Goal: Complete application form

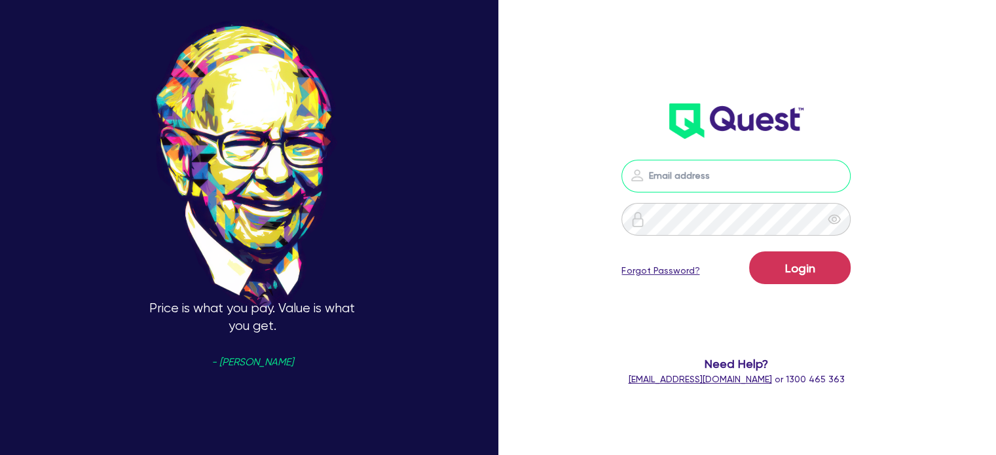
click at [665, 183] on input "email" at bounding box center [736, 176] width 229 height 33
type input "[EMAIL_ADDRESS][PERSON_NAME][DOMAIN_NAME]"
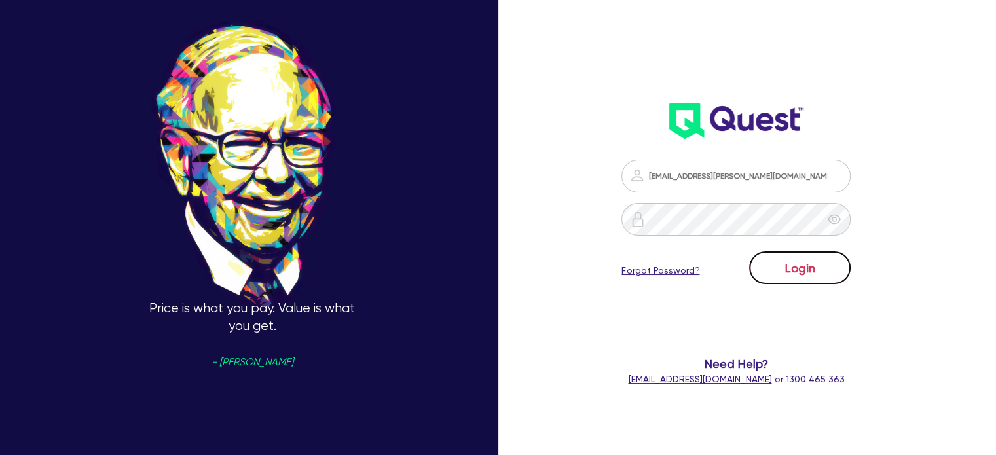
click at [796, 272] on button "Login" at bounding box center [800, 268] width 102 height 33
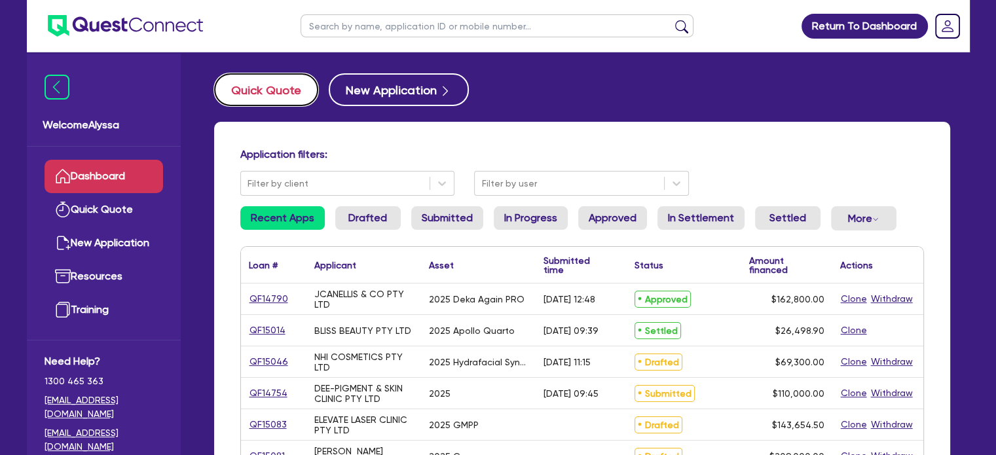
click at [261, 81] on button "Quick Quote" at bounding box center [266, 89] width 104 height 33
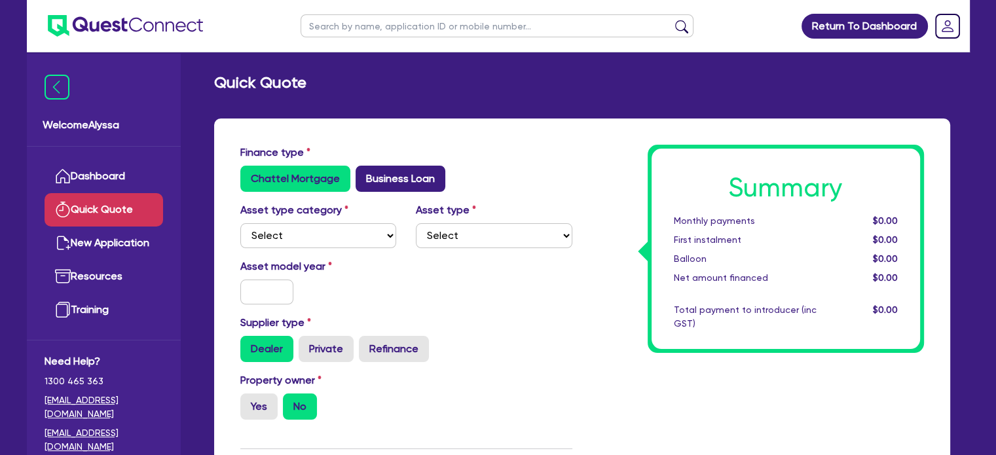
click at [419, 181] on label "Business Loan" at bounding box center [401, 179] width 90 height 26
click at [364, 174] on input "Business Loan" at bounding box center [360, 170] width 9 height 9
radio input "true"
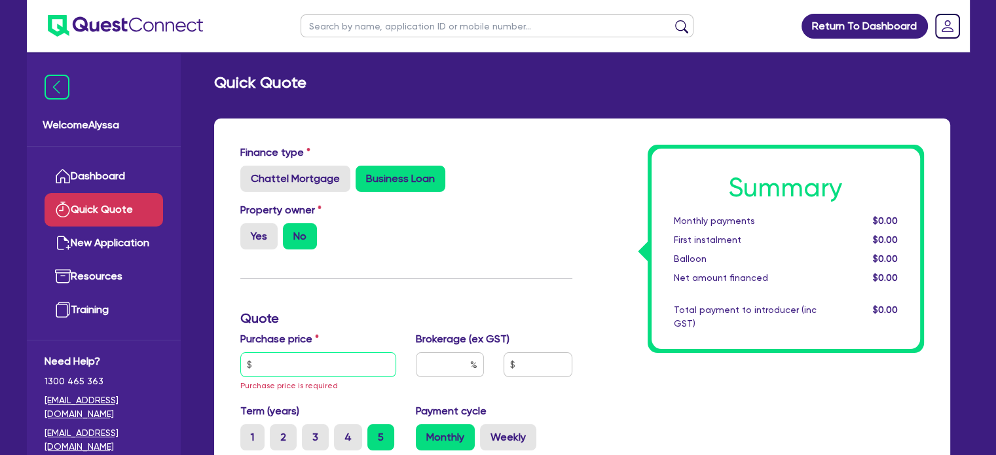
click at [268, 368] on input "text" at bounding box center [318, 364] width 157 height 25
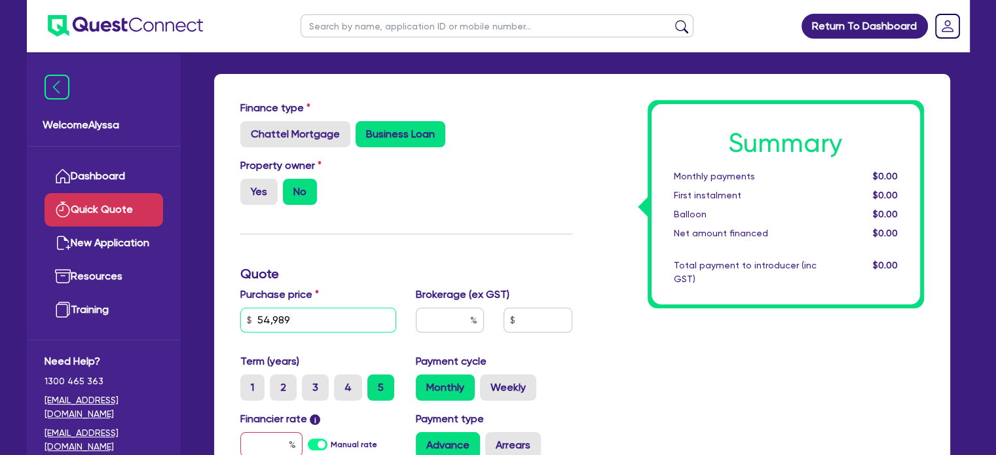
scroll to position [46, 0]
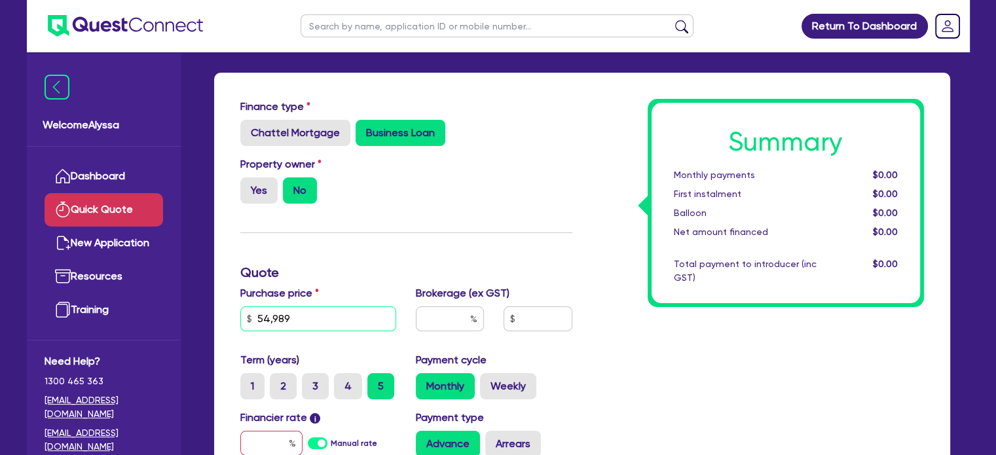
type input "54,989"
click at [453, 318] on input "text" at bounding box center [450, 319] width 68 height 25
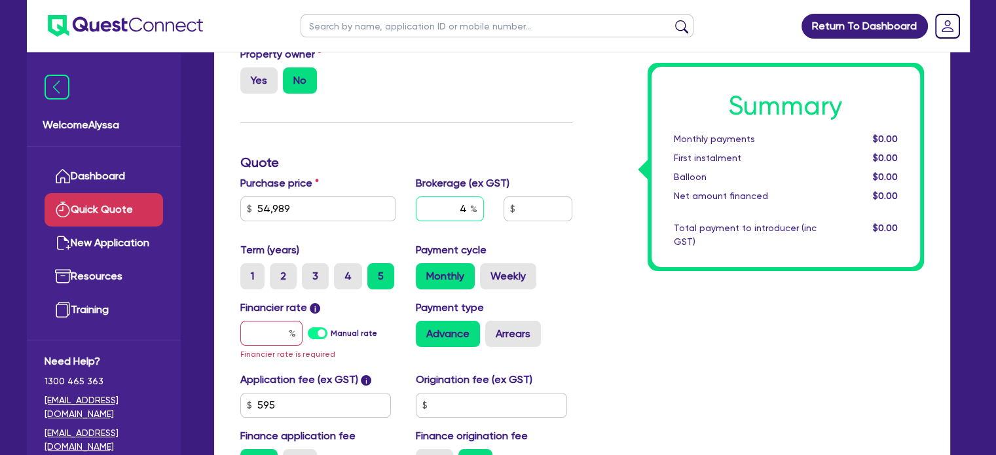
type input "4"
click at [287, 331] on input "text" at bounding box center [271, 333] width 62 height 25
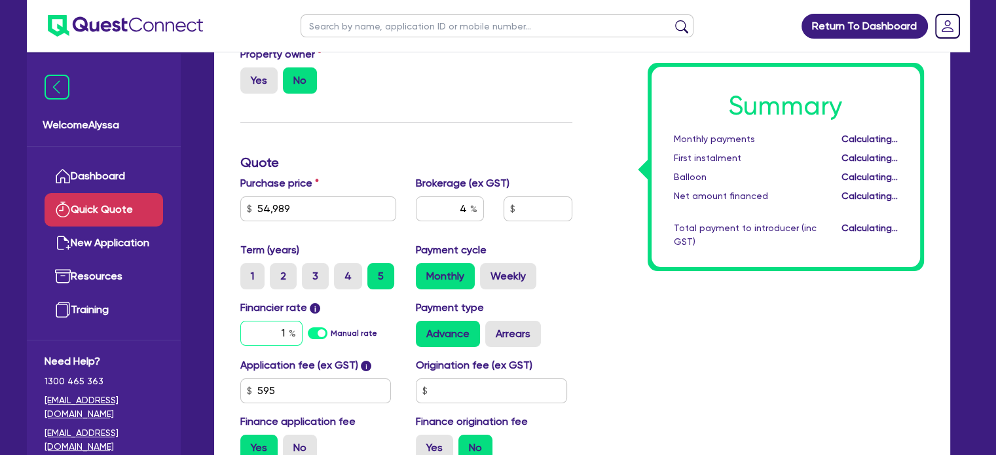
type input "10"
type input "2,225.74"
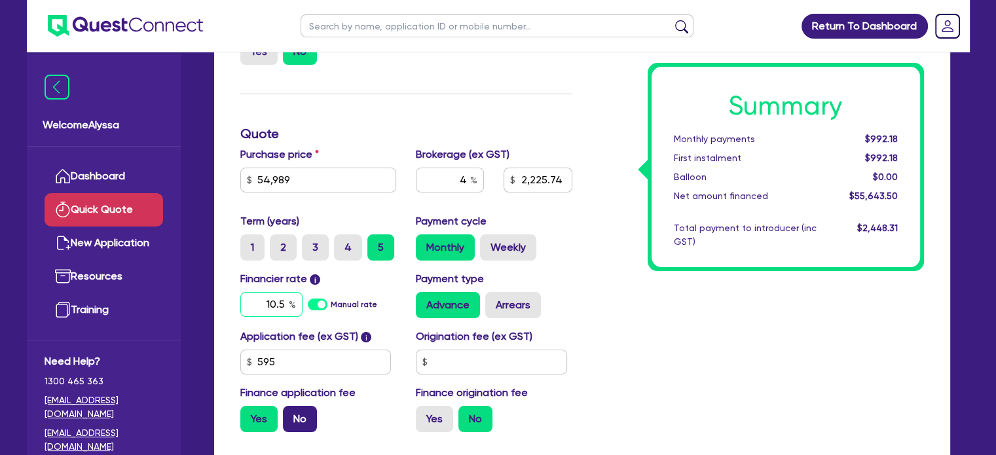
type input "10.5"
type input "2,225.74"
click at [297, 417] on label "No" at bounding box center [300, 419] width 34 height 26
click at [291, 415] on input "No" at bounding box center [287, 410] width 9 height 9
radio input "true"
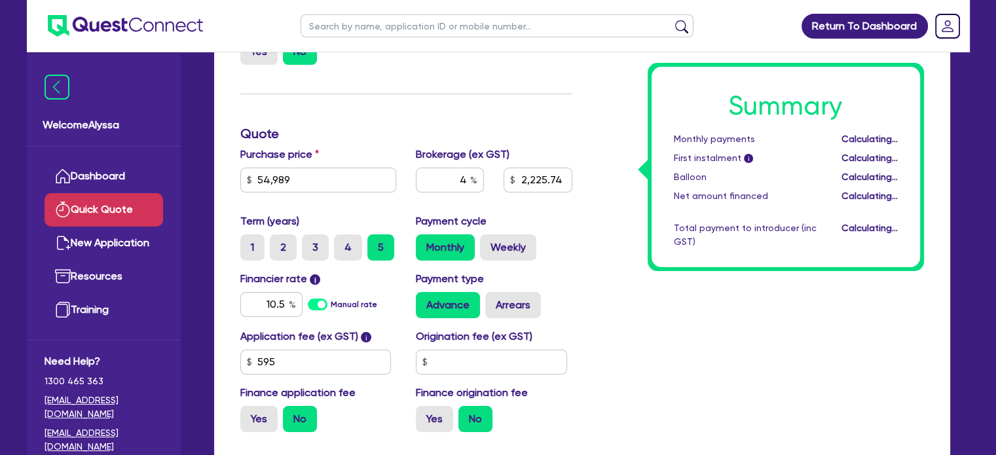
type input "2,199.56"
click at [518, 246] on label "Weekly" at bounding box center [508, 247] width 56 height 26
click at [489, 243] on input "Weekly" at bounding box center [484, 238] width 9 height 9
radio input "true"
type input "2,199.56"
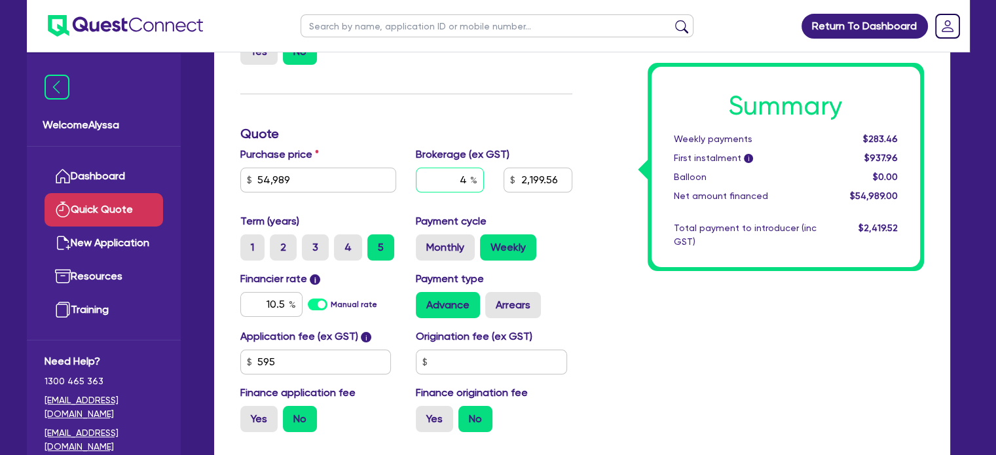
click at [471, 177] on div "4" at bounding box center [450, 180] width 68 height 25
type input "4.4"
click at [644, 312] on div "Summary Weekly payments Calculating... First instalment i Calculating... Balloo…" at bounding box center [758, 201] width 352 height 483
type input "2,419.52"
click at [445, 180] on input "4.4" at bounding box center [450, 180] width 68 height 25
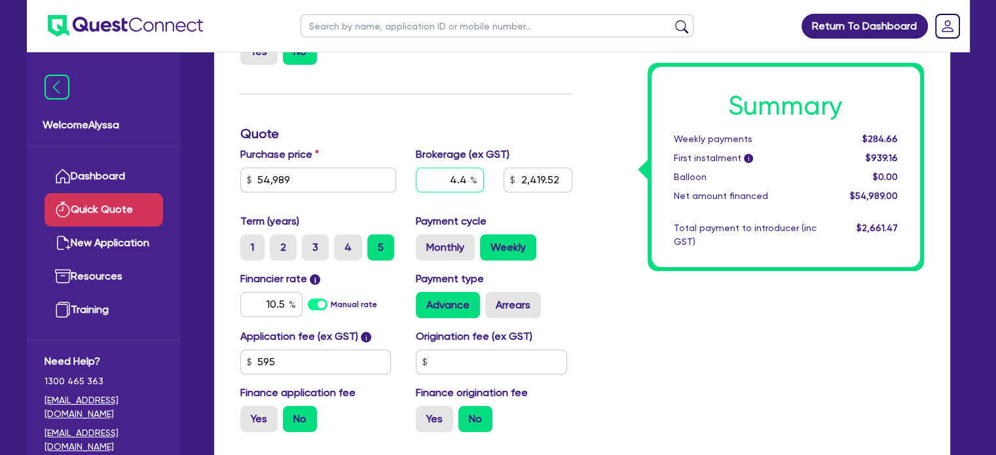
click at [445, 180] on input "4.4" at bounding box center [450, 180] width 68 height 25
type input "5"
type input "2,749.45"
click at [766, 227] on div "Total payment to introducer (inc GST)" at bounding box center [745, 235] width 162 height 28
click at [440, 179] on input "5" at bounding box center [450, 180] width 68 height 25
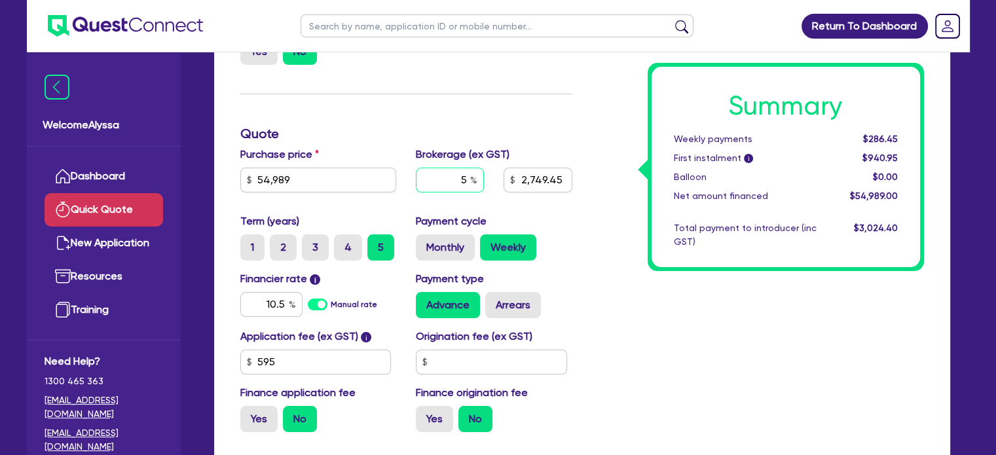
click at [440, 179] on input "5" at bounding box center [450, 180] width 68 height 25
type input "6"
type input "3,299.34"
click at [597, 318] on div "Summary Weekly payments Calculating... First instalment i Calculating... Balloo…" at bounding box center [758, 201] width 352 height 483
click at [442, 248] on label "Monthly" at bounding box center [445, 247] width 59 height 26
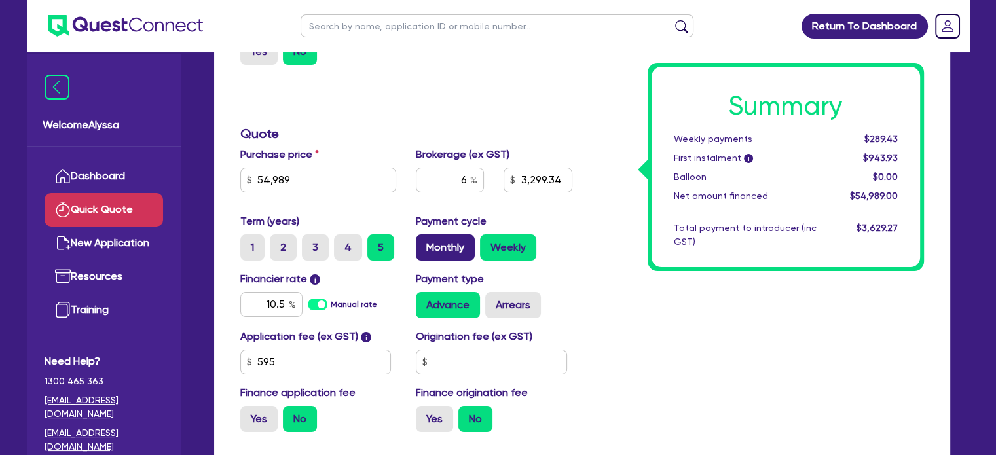
click at [424, 243] on input "Monthly" at bounding box center [420, 238] width 9 height 9
radio input "true"
type input "3,299.34"
click at [500, 255] on label "Weekly" at bounding box center [508, 247] width 56 height 26
click at [489, 243] on input "Weekly" at bounding box center [484, 238] width 9 height 9
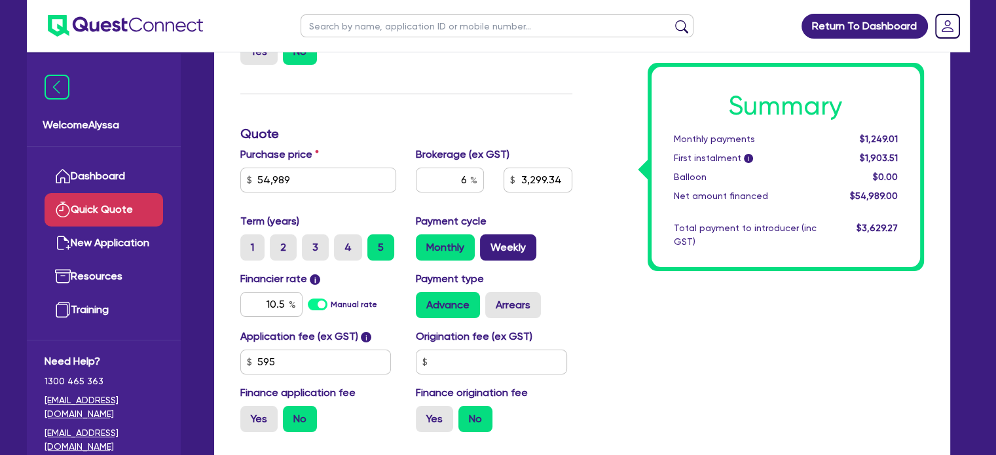
radio input "true"
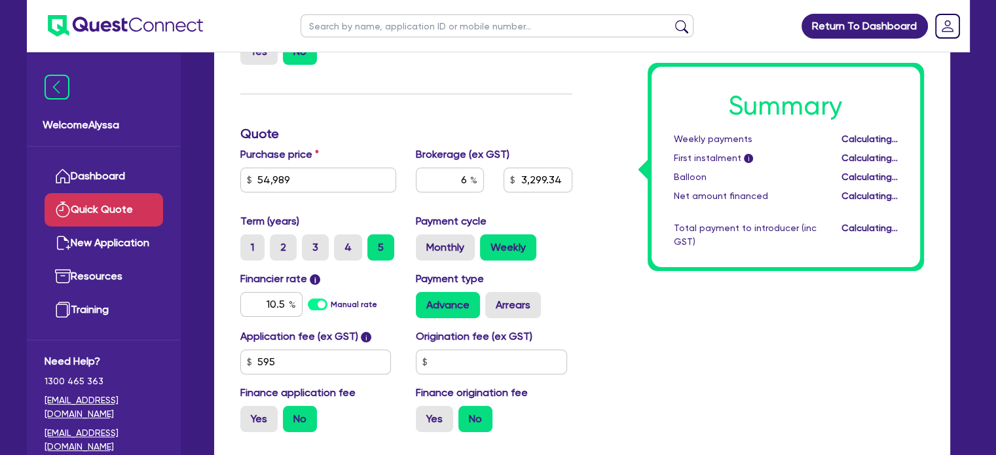
type input "3,299.34"
click at [442, 266] on div "Term (years) 1 2 3 4 5 Payment cycle Monthly Weekly" at bounding box center [407, 243] width 352 height 58
click at [441, 259] on label "Monthly" at bounding box center [445, 247] width 59 height 26
click at [424, 243] on input "Monthly" at bounding box center [420, 238] width 9 height 9
radio input "true"
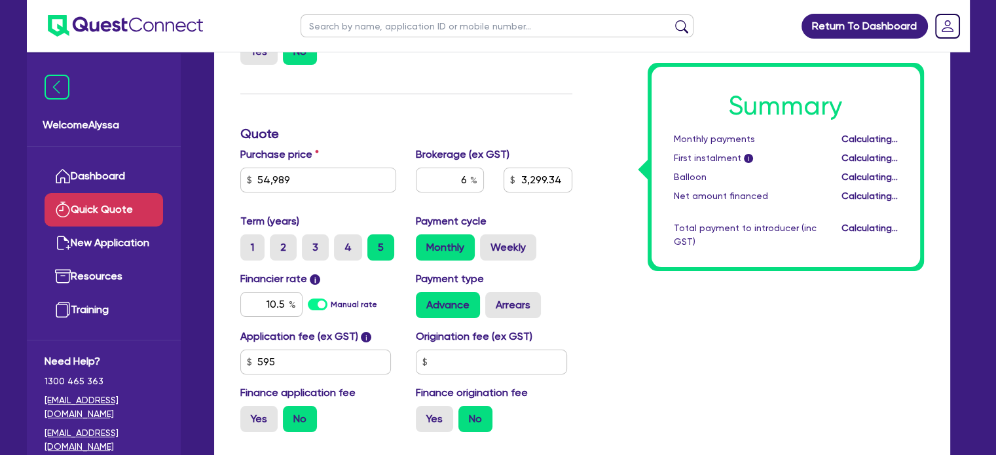
type input "3,299.34"
click at [512, 240] on label "Weekly" at bounding box center [508, 247] width 56 height 26
click at [489, 240] on input "Weekly" at bounding box center [484, 238] width 9 height 9
radio input "true"
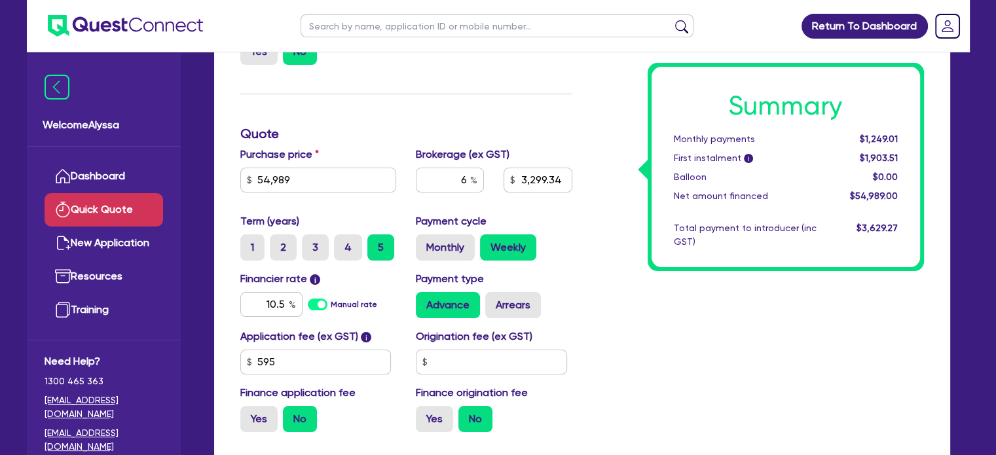
type input "3,299.34"
click at [346, 245] on label "4" at bounding box center [348, 247] width 28 height 26
click at [343, 243] on input "4" at bounding box center [338, 238] width 9 height 9
radio input "true"
type input "3,299.34"
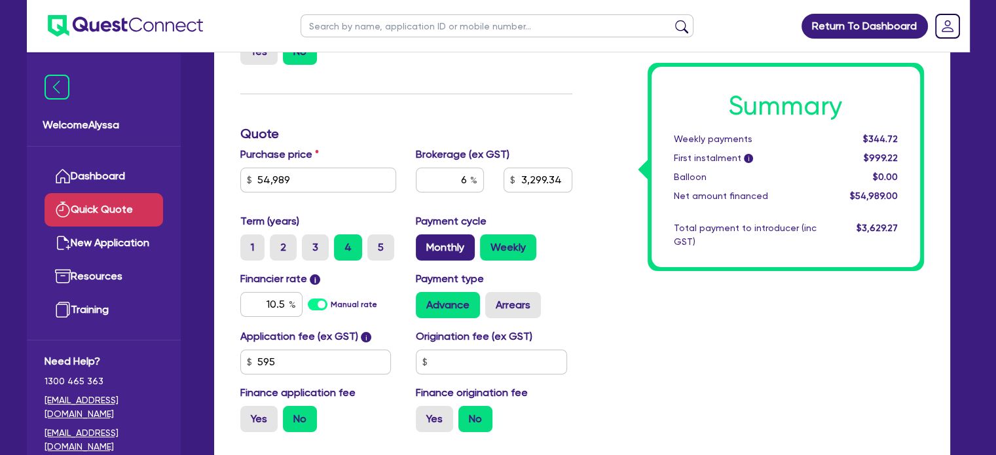
click at [445, 253] on label "Monthly" at bounding box center [445, 247] width 59 height 26
click at [424, 243] on input "Monthly" at bounding box center [420, 238] width 9 height 9
radio input "true"
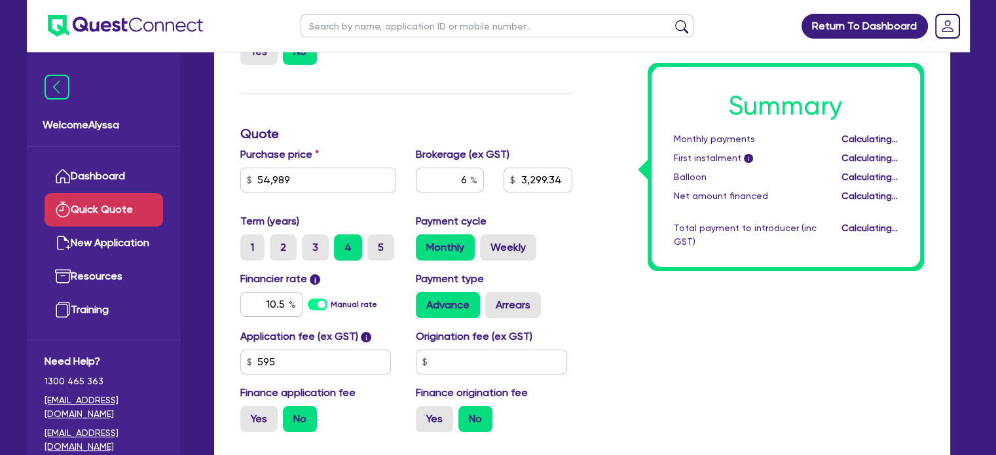
type input "3,299.34"
click at [315, 253] on label "3" at bounding box center [315, 247] width 27 height 26
click at [310, 243] on input "3" at bounding box center [306, 238] width 9 height 9
radio input "true"
type input "3,299.34"
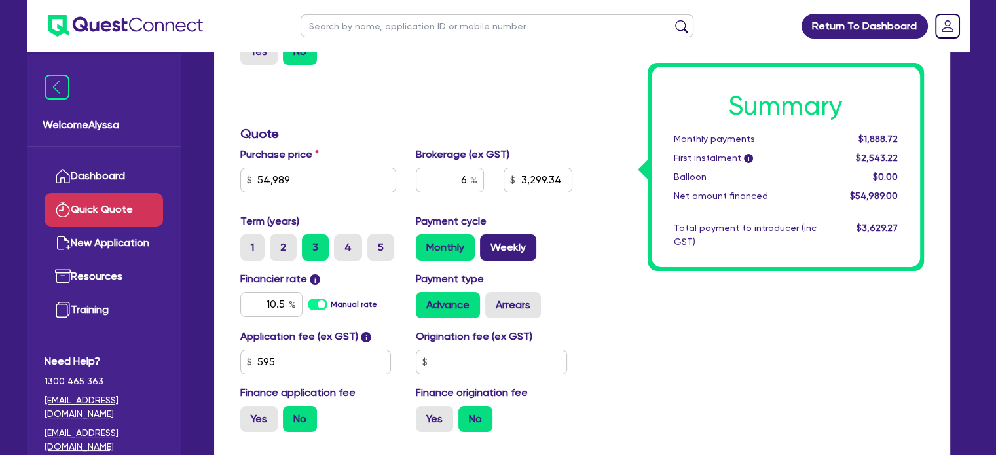
click at [500, 243] on label "Weekly" at bounding box center [508, 247] width 56 height 26
click at [489, 243] on input "Weekly" at bounding box center [484, 238] width 9 height 9
radio input "true"
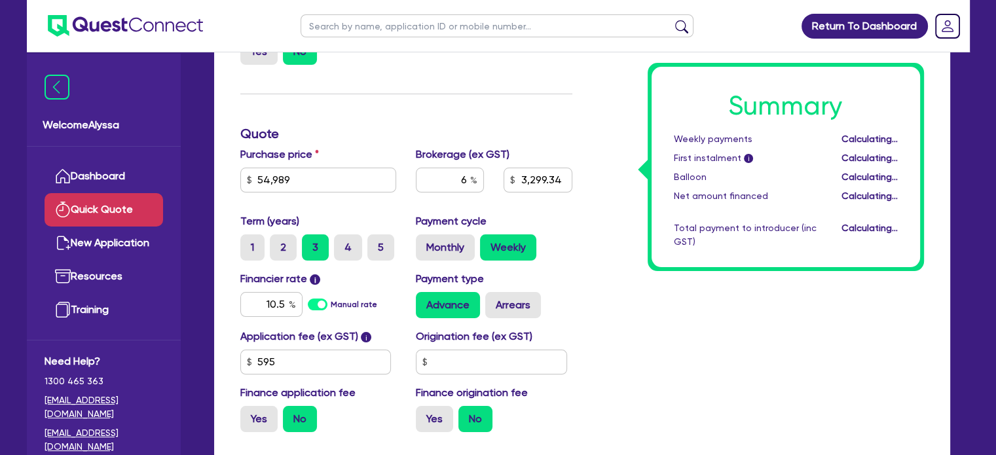
type input "3,299.34"
click at [427, 239] on label "Monthly" at bounding box center [445, 247] width 59 height 26
click at [424, 239] on input "Monthly" at bounding box center [420, 238] width 9 height 9
radio input "true"
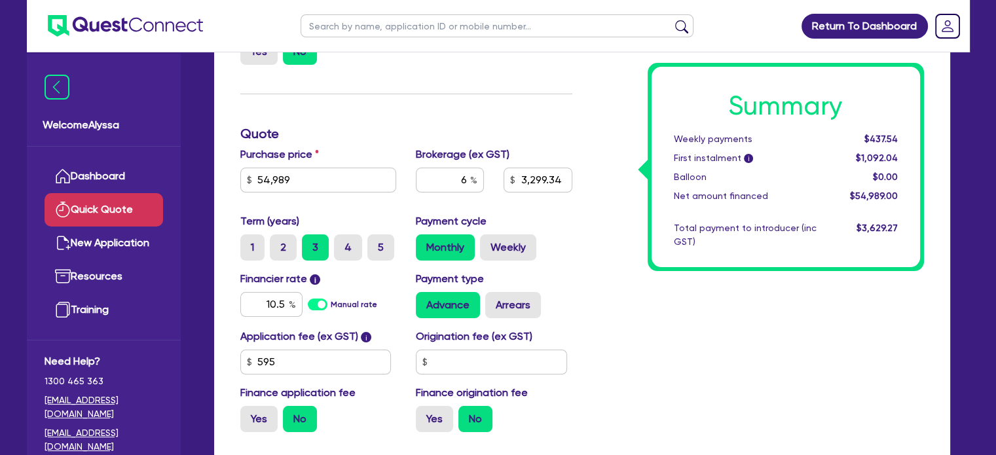
type input "3,299.34"
click at [505, 250] on label "Weekly" at bounding box center [508, 247] width 56 height 26
click at [489, 243] on input "Weekly" at bounding box center [484, 238] width 9 height 9
radio input "true"
type input "3,299.34"
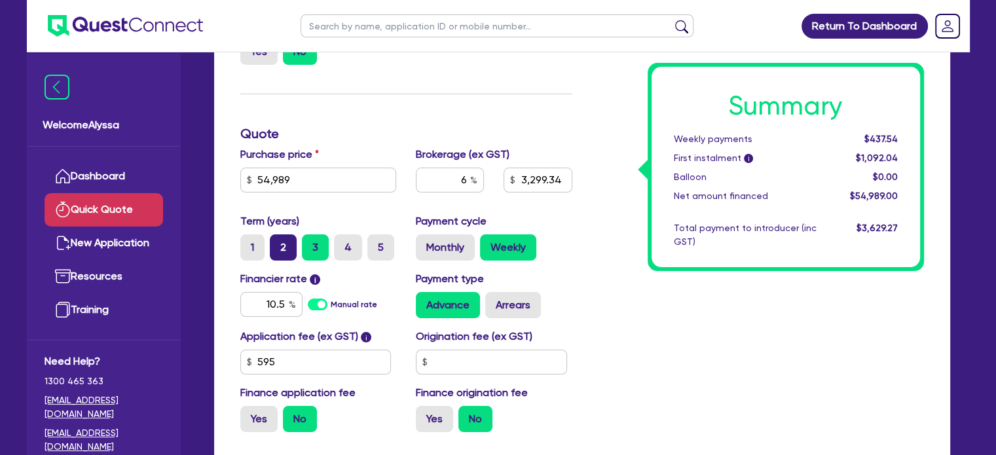
click at [278, 250] on label "2" at bounding box center [283, 247] width 27 height 26
click at [278, 243] on input "2" at bounding box center [274, 238] width 9 height 9
radio input "true"
type input "3,299.34"
click at [441, 246] on label "Monthly" at bounding box center [445, 247] width 59 height 26
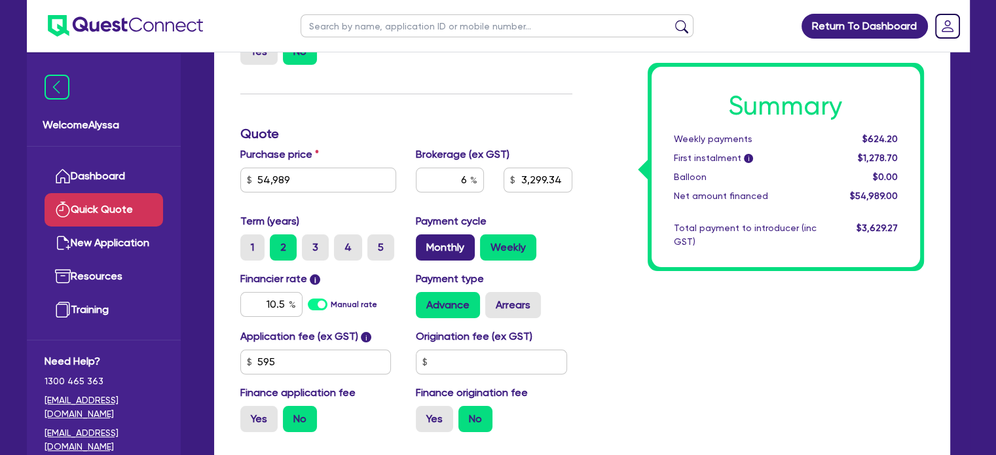
click at [424, 243] on input "Monthly" at bounding box center [420, 238] width 9 height 9
radio input "true"
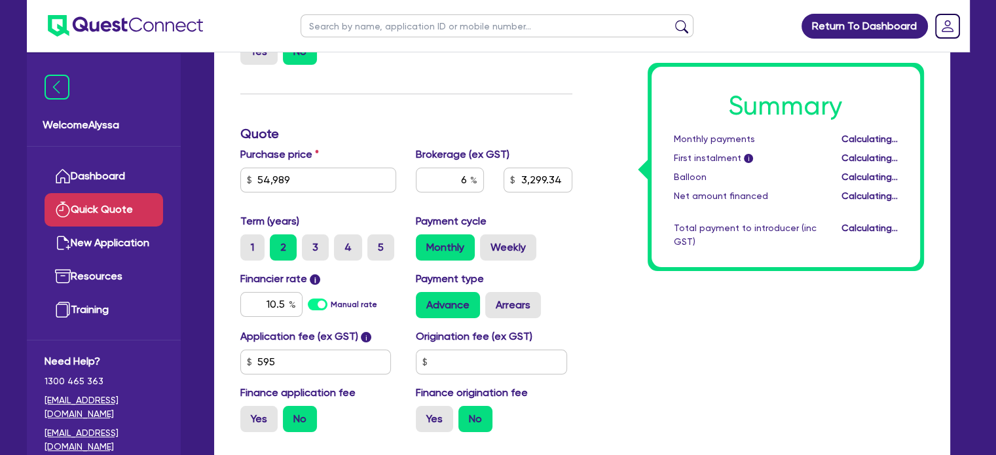
type input "3,299.34"
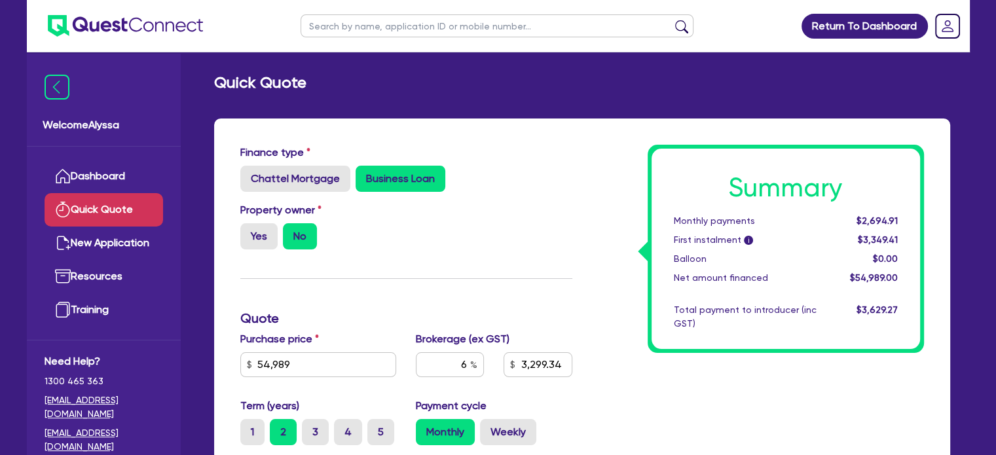
click at [332, 26] on input "text" at bounding box center [497, 25] width 393 height 23
type input "nhi"
click button "submit" at bounding box center [681, 29] width 21 height 18
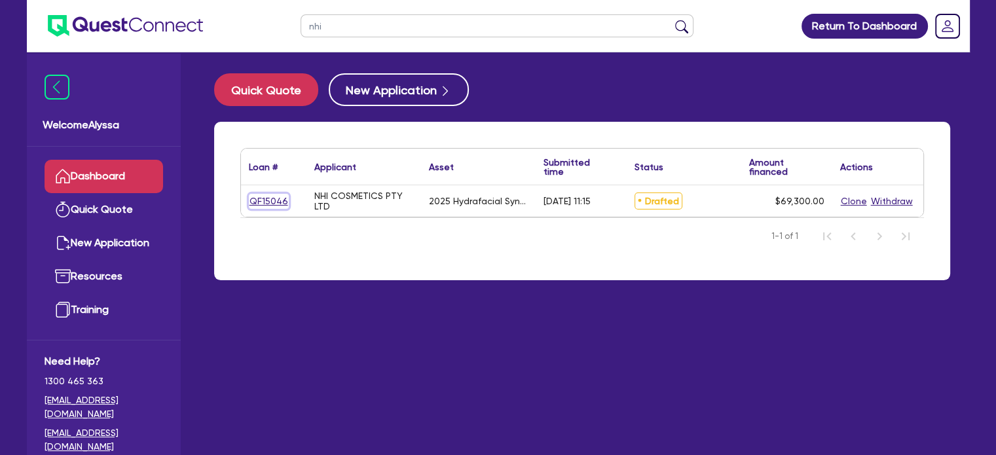
click at [266, 200] on link "QF15046" at bounding box center [269, 201] width 40 height 15
select select "TERTIARY_ASSETS"
select select "BEAUTY_EQUIPMENT"
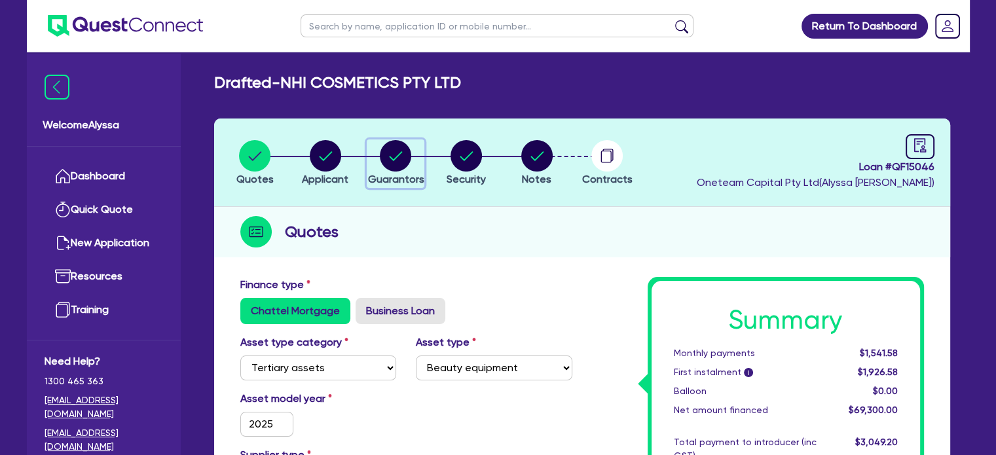
click at [390, 167] on circle "button" at bounding box center [395, 155] width 31 height 31
select select "MR"
select select "[GEOGRAPHIC_DATA]"
select select "MARRIED"
select select "MRS"
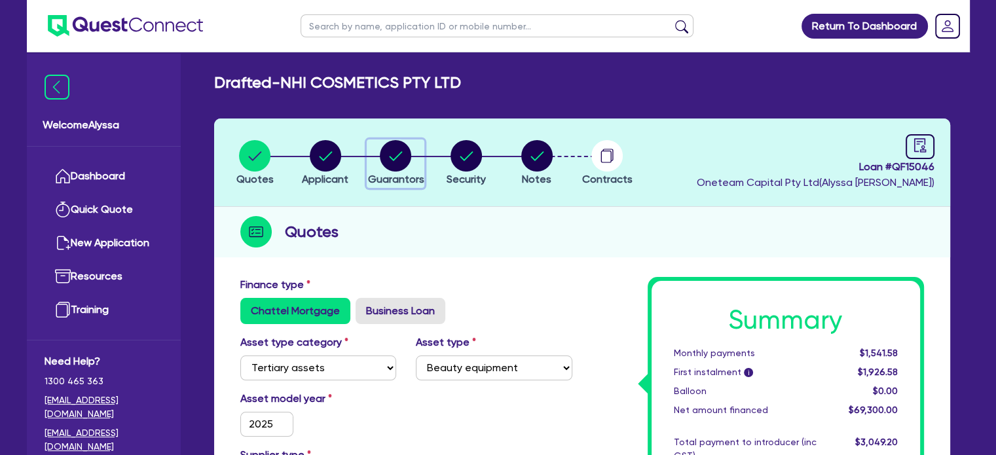
select select "[GEOGRAPHIC_DATA]"
select select "MARRIED"
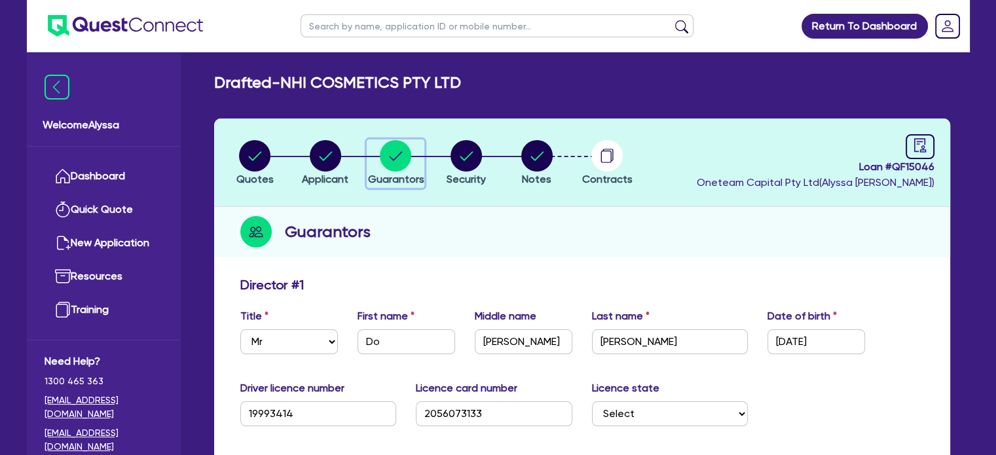
scroll to position [140, 0]
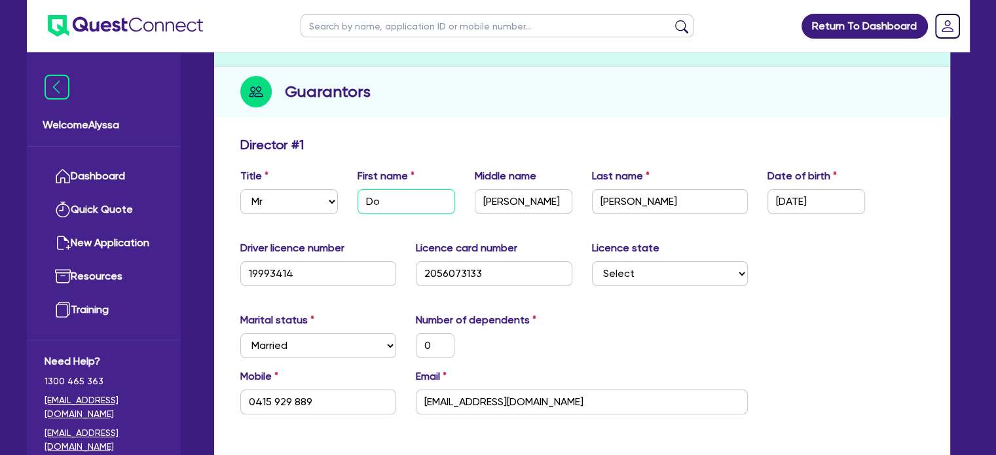
drag, startPoint x: 413, startPoint y: 198, endPoint x: 346, endPoint y: 192, distance: 67.1
click at [346, 192] on div "Title Select Mr Mrs Ms Miss Dr First name Do Middle name [PERSON_NAME] Last nam…" at bounding box center [582, 196] width 703 height 56
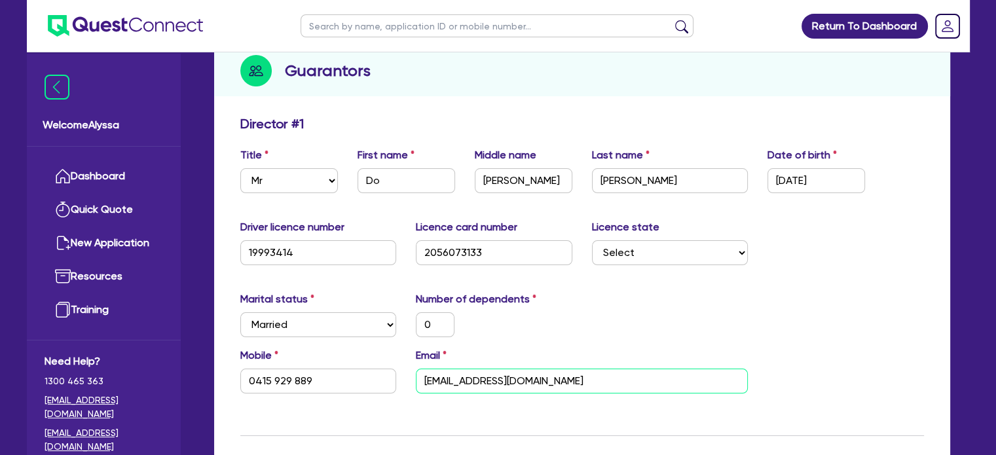
drag, startPoint x: 553, startPoint y: 373, endPoint x: 424, endPoint y: 370, distance: 128.4
click at [424, 370] on input "[EMAIL_ADDRESS][DOMAIN_NAME]" at bounding box center [582, 381] width 332 height 25
drag, startPoint x: 333, startPoint y: 377, endPoint x: 236, endPoint y: 372, distance: 97.0
click at [236, 372] on div "Mobile [PHONE_NUMBER]" at bounding box center [319, 371] width 176 height 46
click at [367, 24] on input "text" at bounding box center [497, 25] width 393 height 23
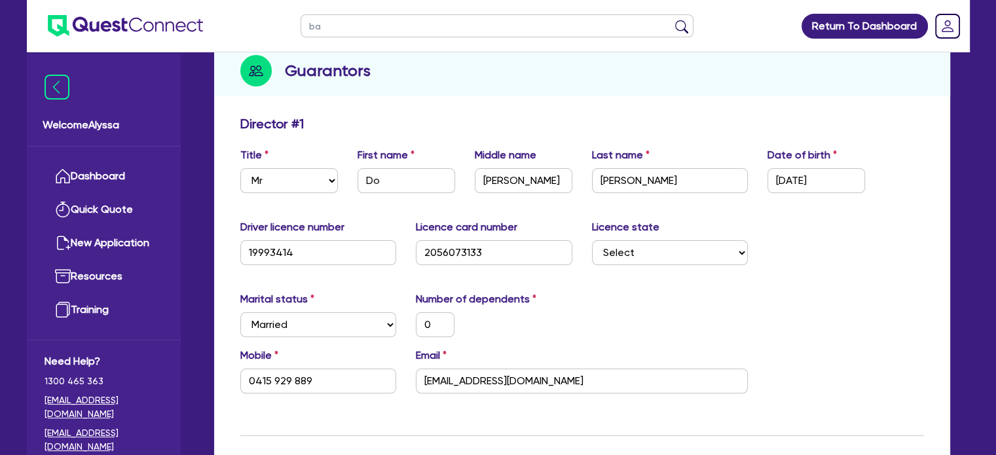
type input "batuhan"
click button "submit" at bounding box center [681, 29] width 21 height 18
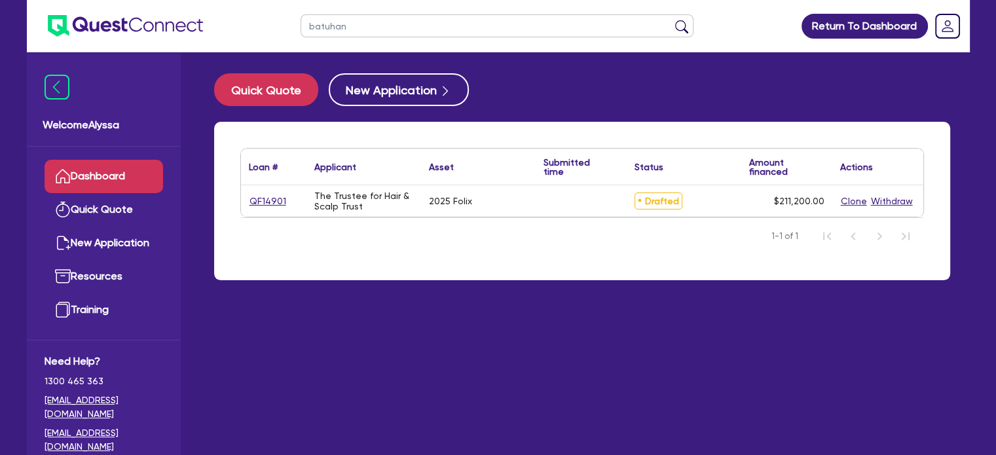
click at [269, 196] on link "QF14901" at bounding box center [268, 201] width 38 height 15
select select "TERTIARY_ASSETS"
select select "BEAUTY_EQUIPMENT"
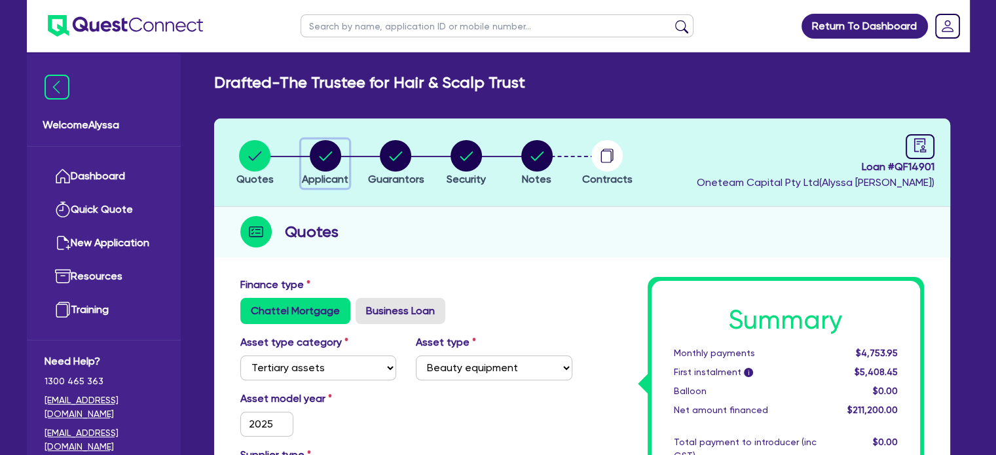
click at [327, 163] on circle "button" at bounding box center [325, 155] width 31 height 31
select select "TRUST"
select select "INDIVIDUAL"
select select "HEALTH_BEAUTY"
select select "HAIR_BEAUTY_SALONS"
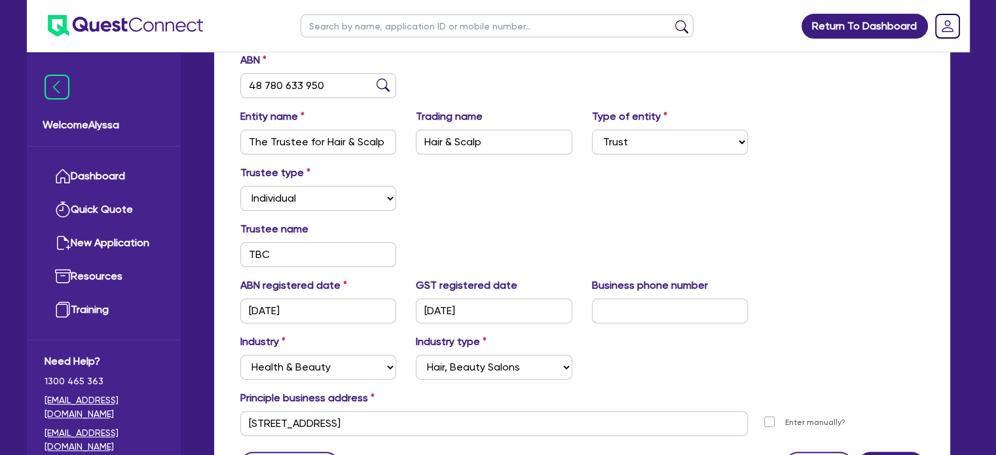
scroll to position [225, 0]
click at [327, 164] on div "Trustee type Select Individual Company" at bounding box center [319, 187] width 176 height 46
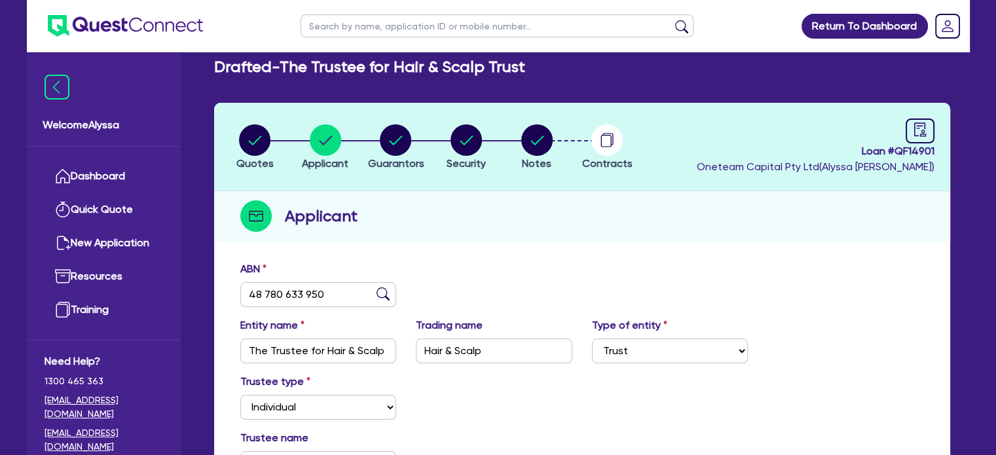
scroll to position [0, 0]
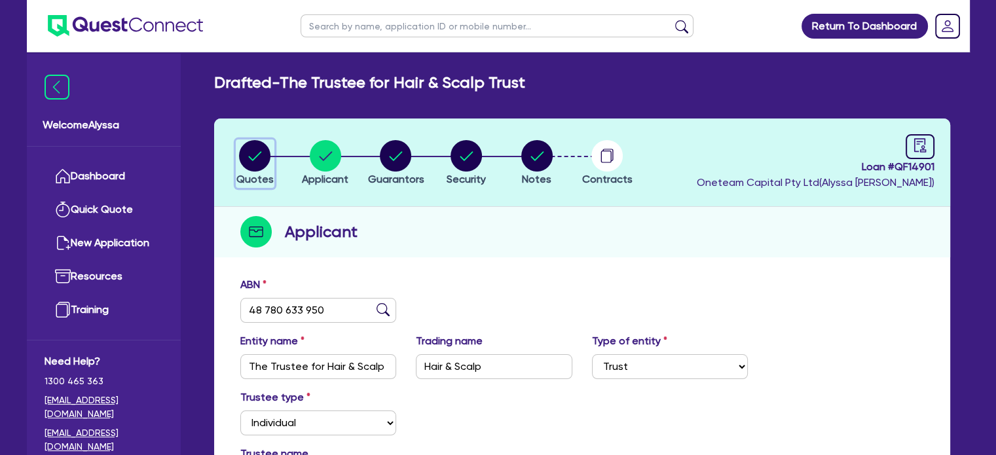
click at [240, 147] on icon "button" at bounding box center [254, 155] width 31 height 31
select select "TERTIARY_ASSETS"
select select "BEAUTY_EQUIPMENT"
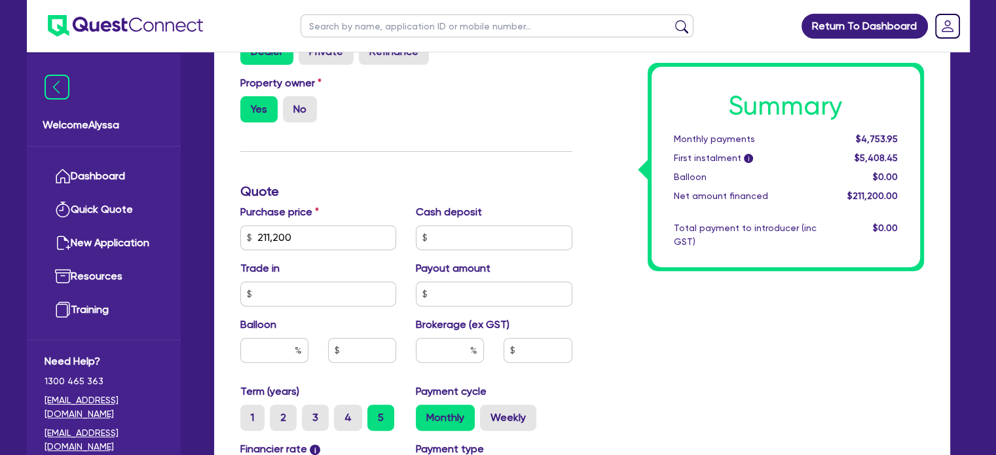
scroll to position [431, 0]
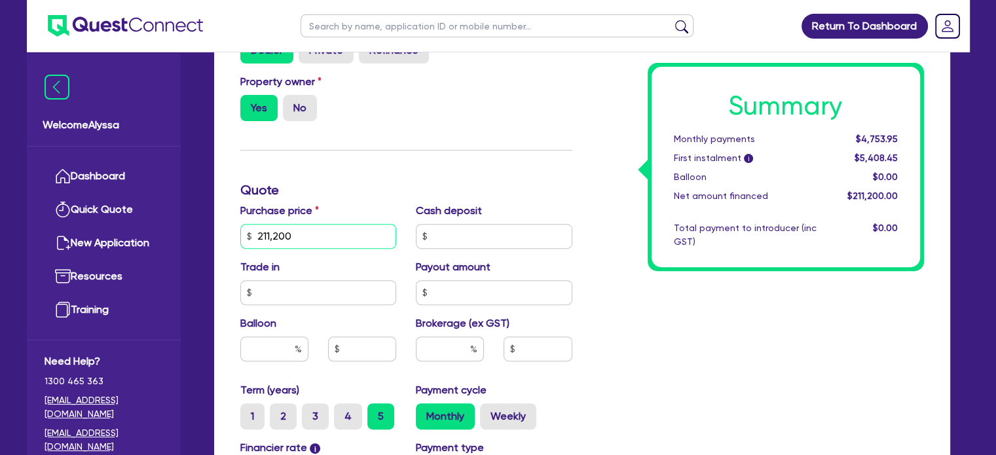
drag, startPoint x: 318, startPoint y: 227, endPoint x: 235, endPoint y: 231, distance: 82.6
click at [235, 231] on div "Purchase price 211,200" at bounding box center [319, 226] width 176 height 46
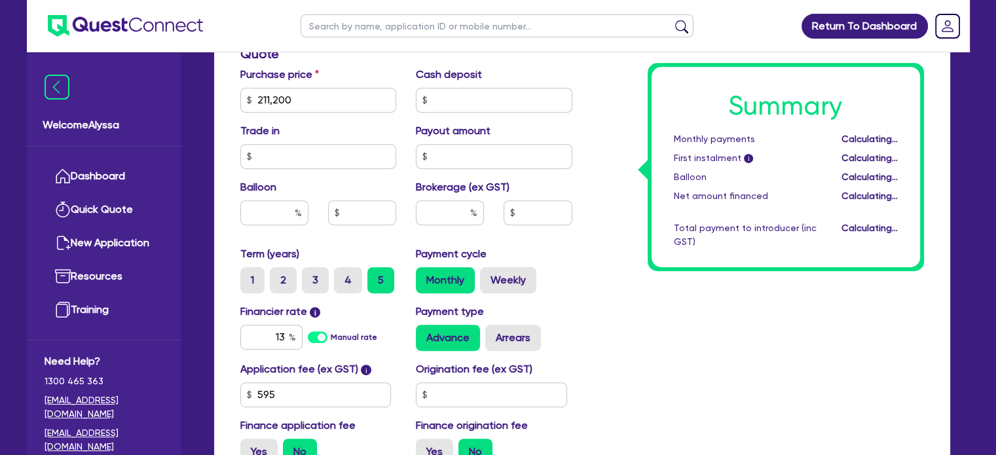
type input "211,200"
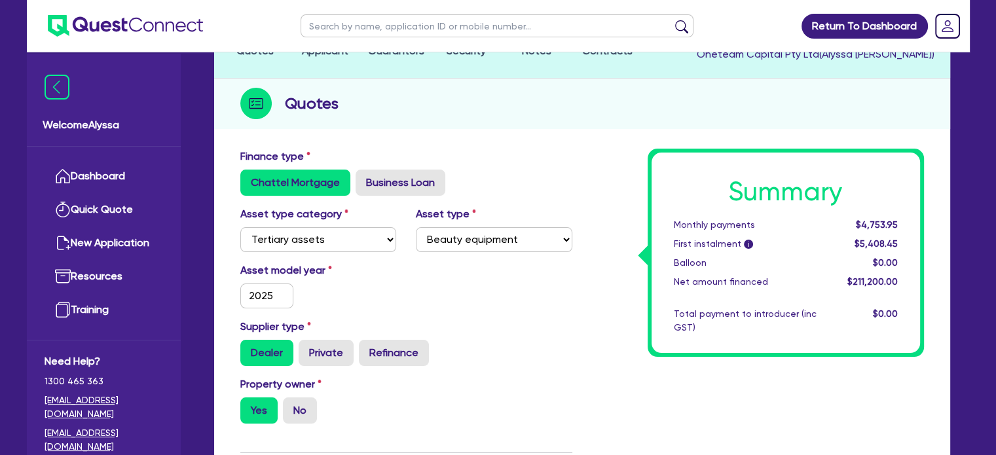
scroll to position [0, 0]
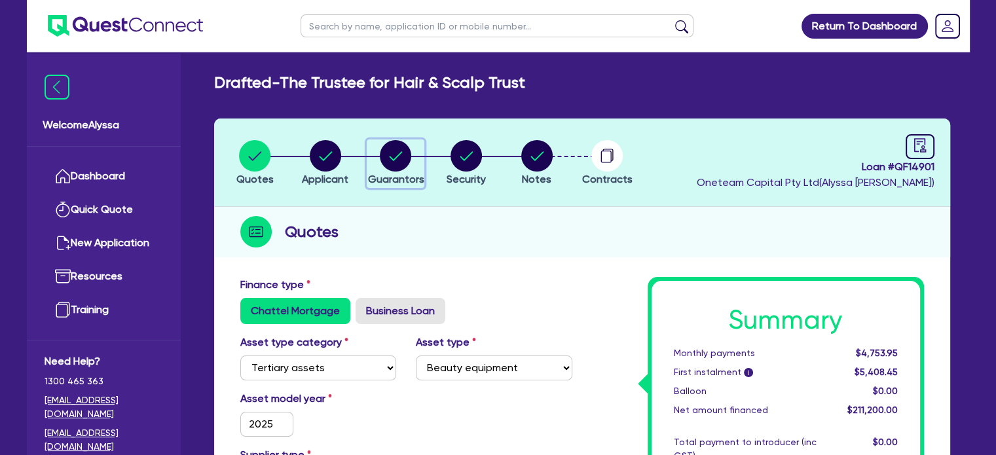
click at [406, 157] on circle "button" at bounding box center [395, 155] width 31 height 31
select select "MRS"
select select "VIC"
select select "MARRIED"
select select "MR"
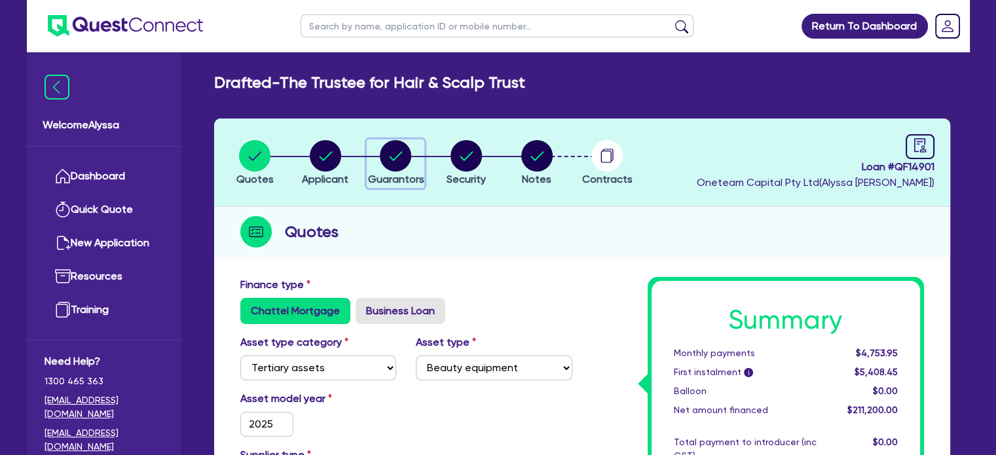
select select "VIC"
select select "MARRIED"
select select "INVESTMENT_PROPERTY"
select select "VEHICLE"
select select "INVESTMENT_PROPERTY_LOAN"
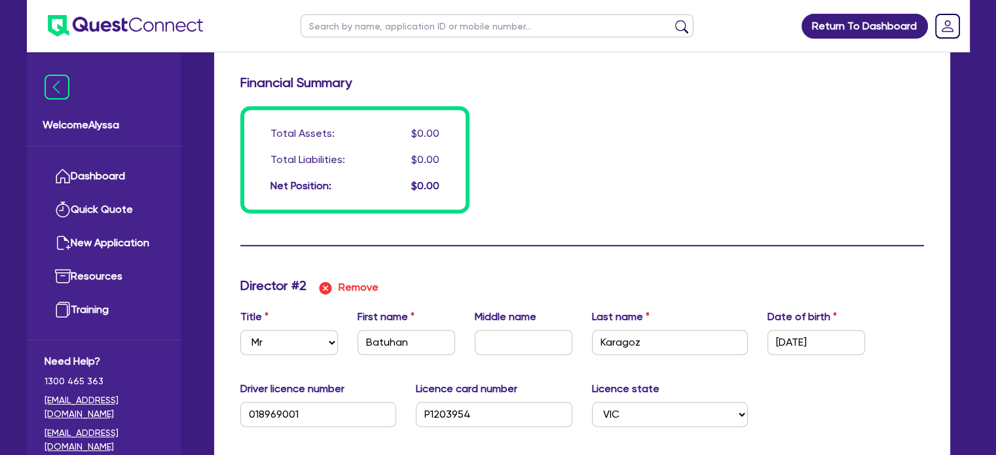
scroll to position [804, 0]
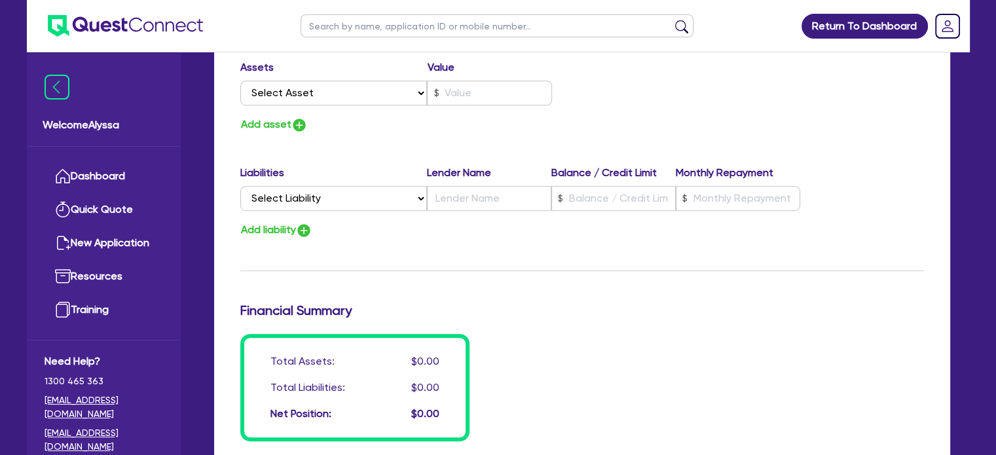
click at [396, 30] on input "text" at bounding box center [497, 25] width 393 height 23
type input "inigo"
click button "submit" at bounding box center [681, 29] width 21 height 18
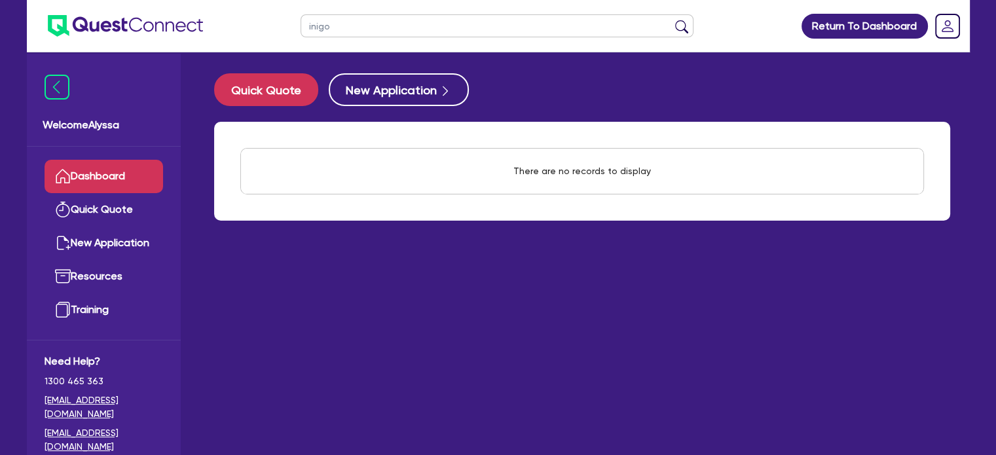
drag, startPoint x: 361, startPoint y: 18, endPoint x: 208, endPoint y: 12, distance: 153.4
click at [208, 12] on header "inigo Return To Dashboard Edit Profile Logout" at bounding box center [498, 26] width 943 height 52
type input "[PERSON_NAME]"
click at [671, 20] on button "submit" at bounding box center [681, 29] width 21 height 18
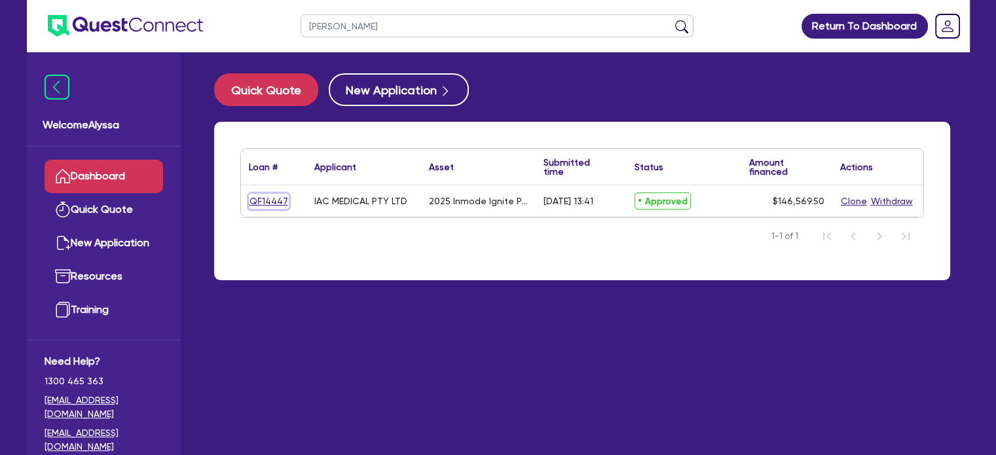
click at [265, 196] on link "QF14447" at bounding box center [269, 201] width 40 height 15
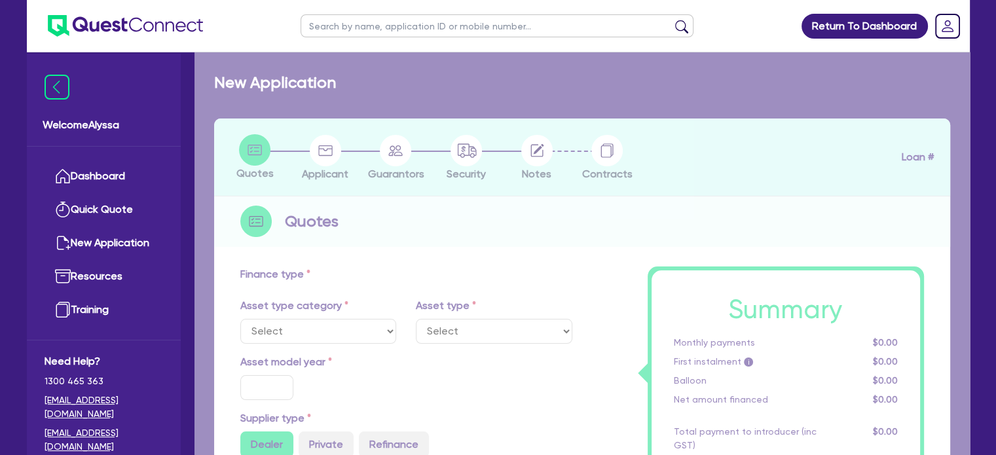
select select "SECONDARY_ASSETS"
type input "2025"
radio input "true"
type input "162,855"
type input "16,285.5"
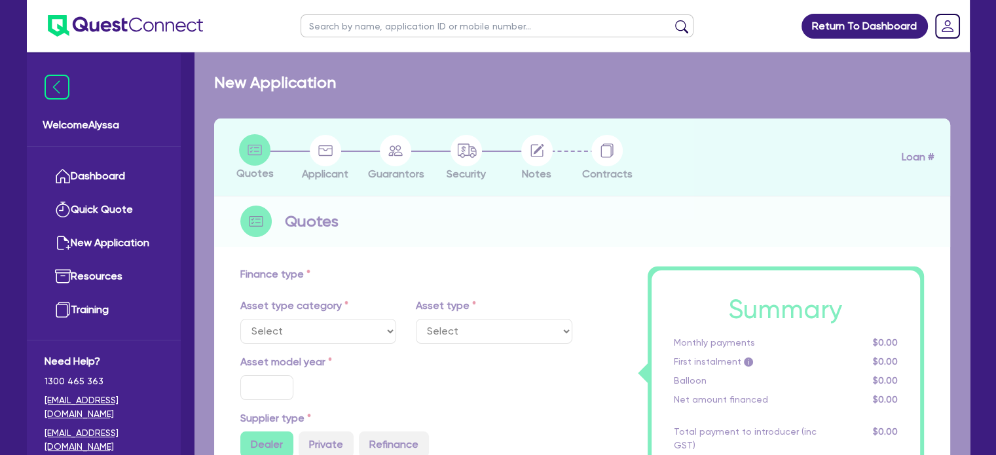
type input "12.95"
select select "MEDICAL_DENTAL_LABORATORY_EQUIPMENT"
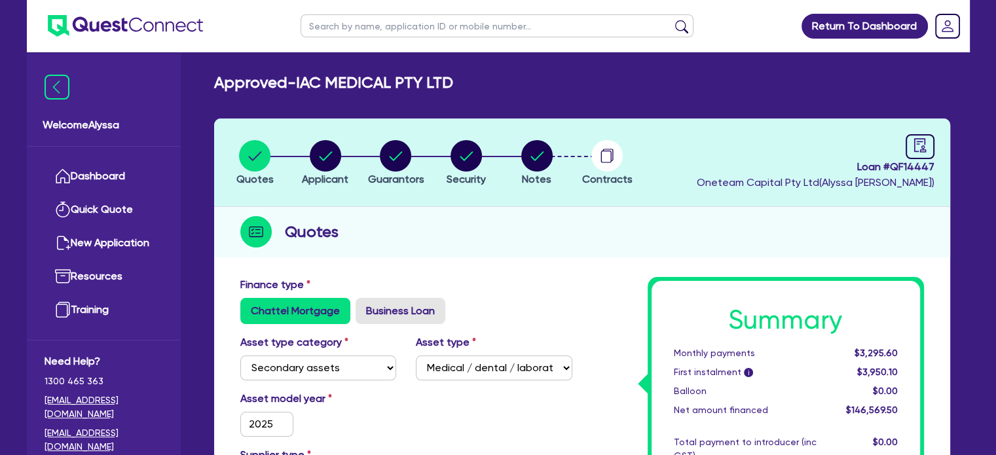
click at [519, 166] on li "Notes" at bounding box center [537, 163] width 71 height 46
click at [609, 161] on circle "button" at bounding box center [606, 155] width 31 height 31
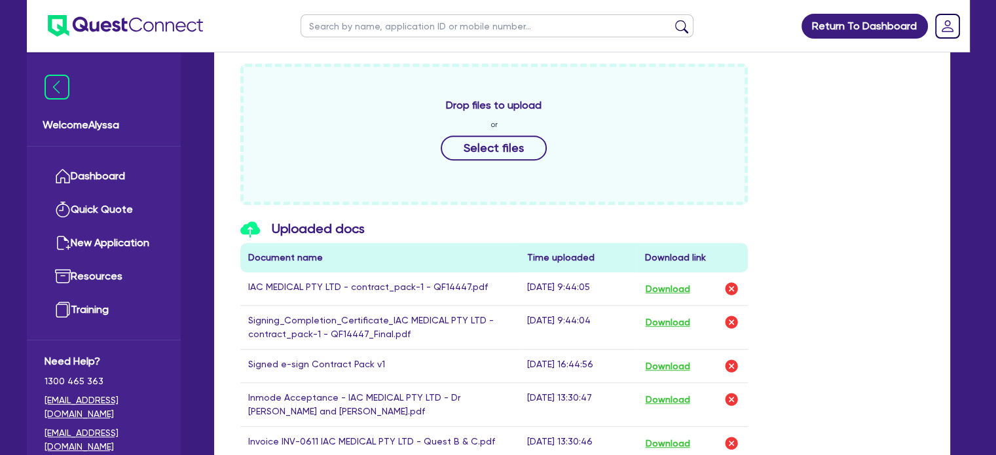
scroll to position [565, 0]
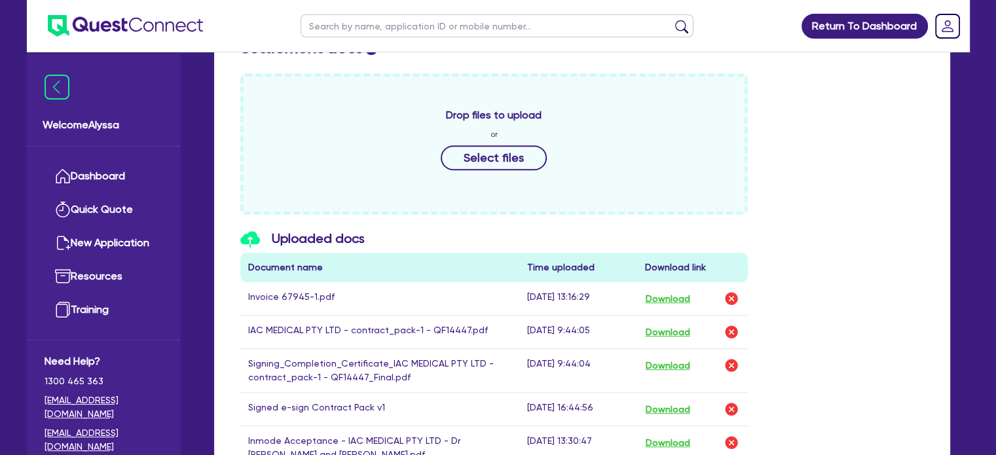
click at [807, 411] on div "Uploaded docs Document name Time uploaded Download link Invoice 67945-1.pdf [DA…" at bounding box center [582, 373] width 703 height 284
